Goal: Register for event/course

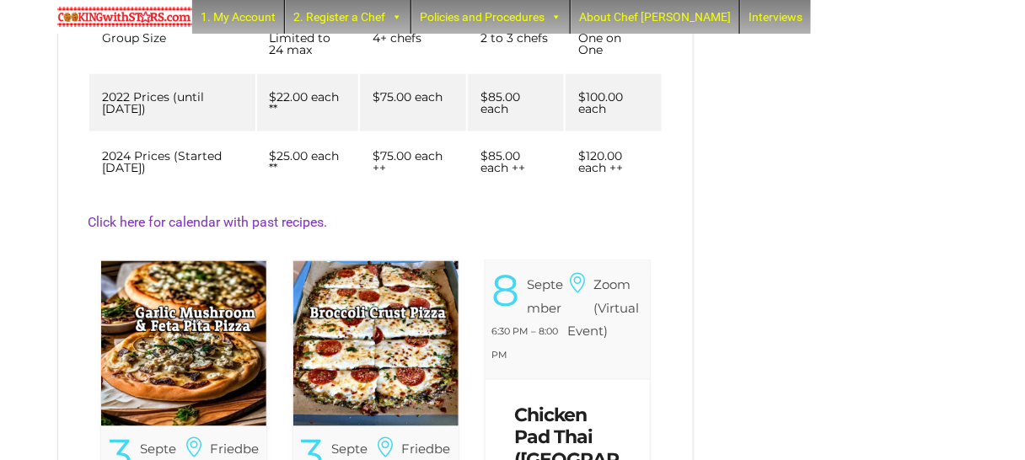
scroll to position [561, 0]
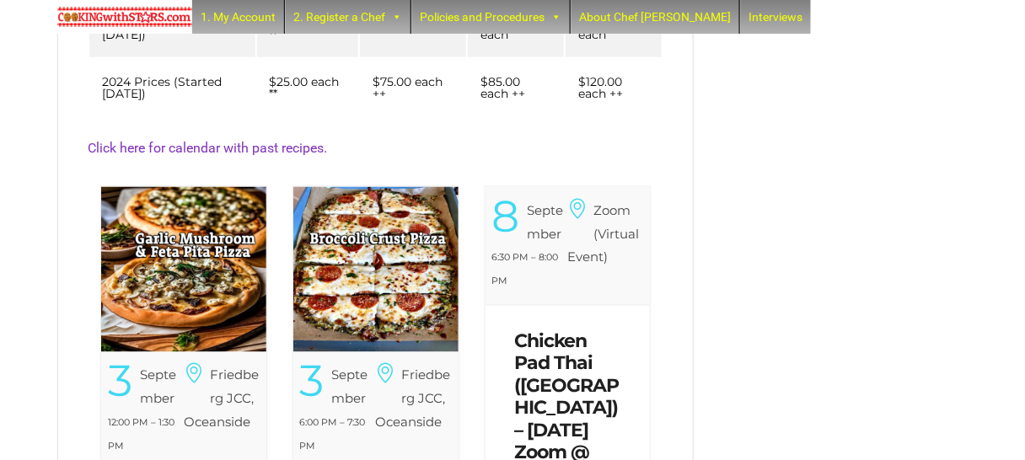
click at [196, 266] on img at bounding box center [183, 269] width 165 height 165
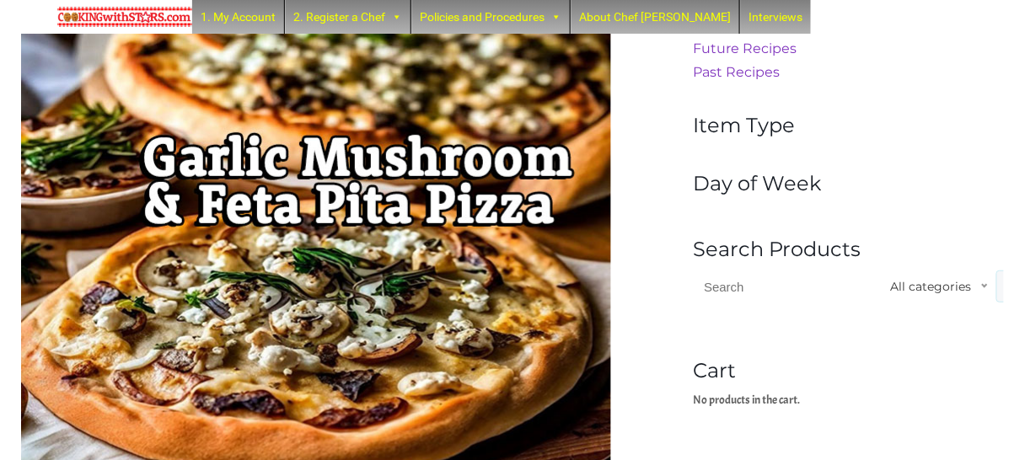
scroll to position [84, 0]
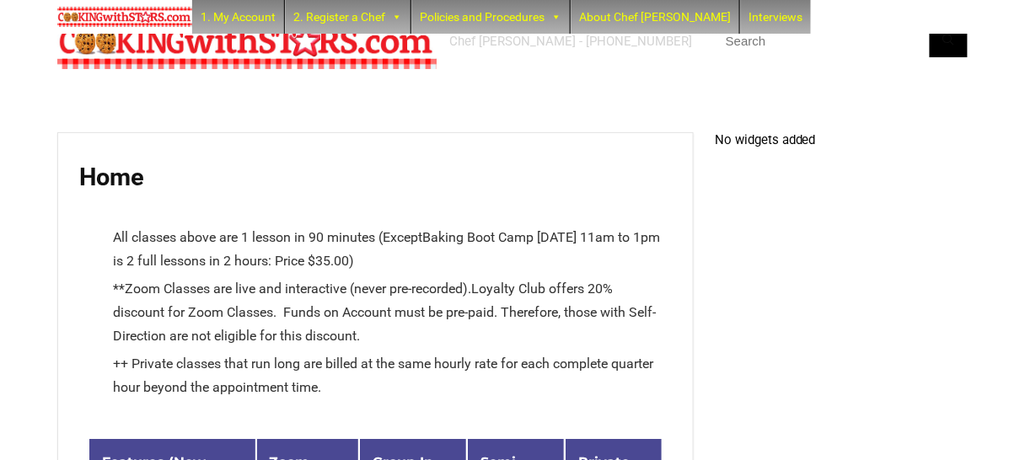
scroll to position [467, 0]
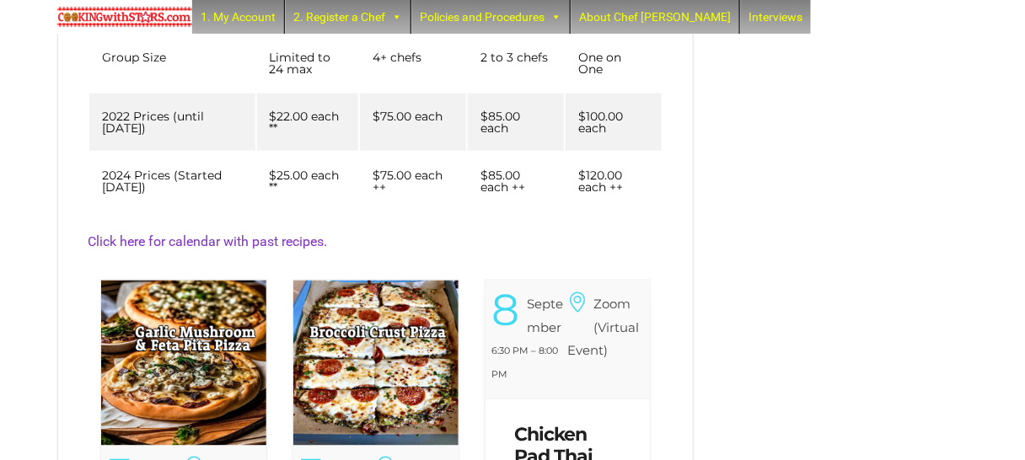
click at [359, 337] on img at bounding box center [375, 363] width 165 height 165
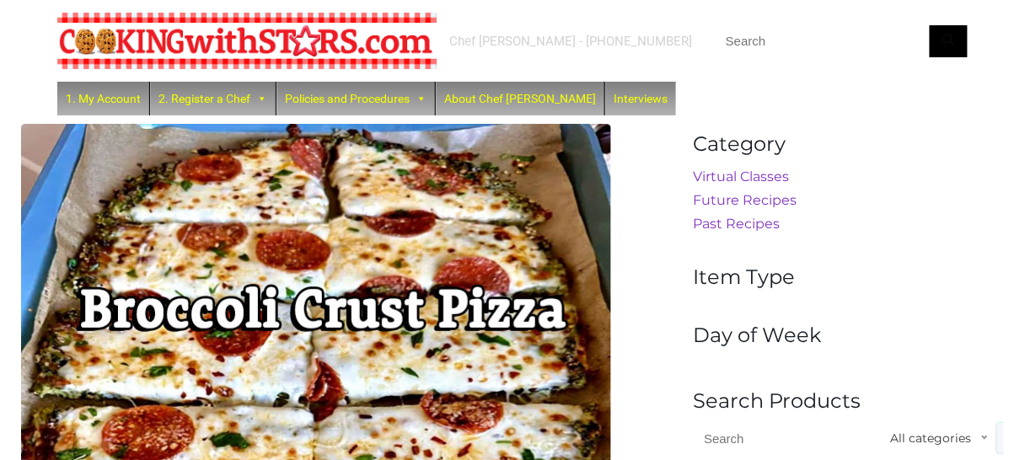
scroll to position [67, 0]
